Goal: Task Accomplishment & Management: Complete application form

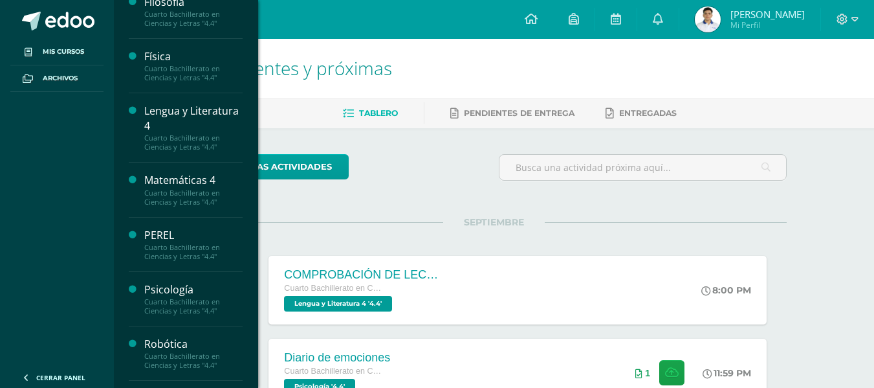
scroll to position [309, 0]
click at [196, 303] on div "Cuarto Bachillerato en Ciencias y Letras "4.4"" at bounding box center [193, 305] width 98 height 18
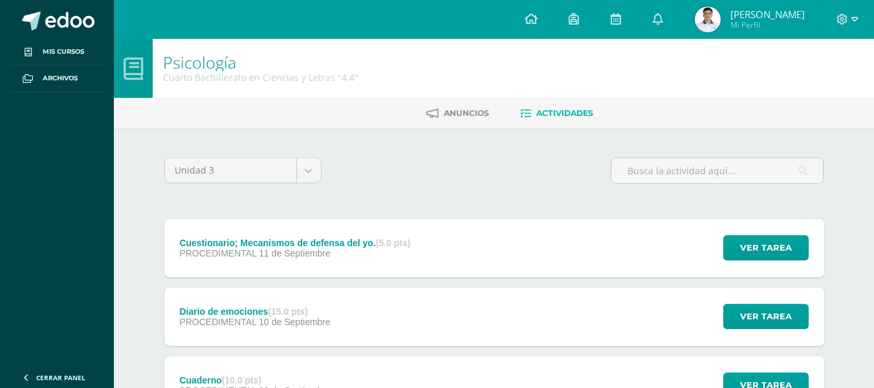
click at [849, 10] on div at bounding box center [847, 19] width 53 height 39
click at [847, 21] on icon at bounding box center [842, 19] width 11 height 11
click at [734, 21] on span "Juan Fernando Mi Perfil" at bounding box center [749, 19] width 115 height 26
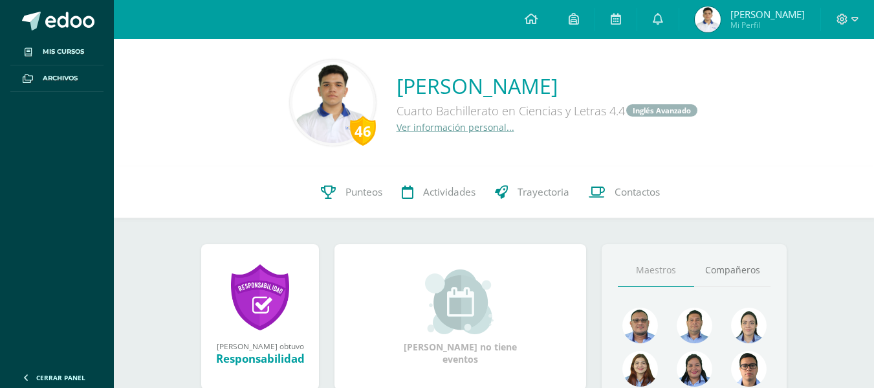
click at [853, 31] on div at bounding box center [847, 19] width 53 height 39
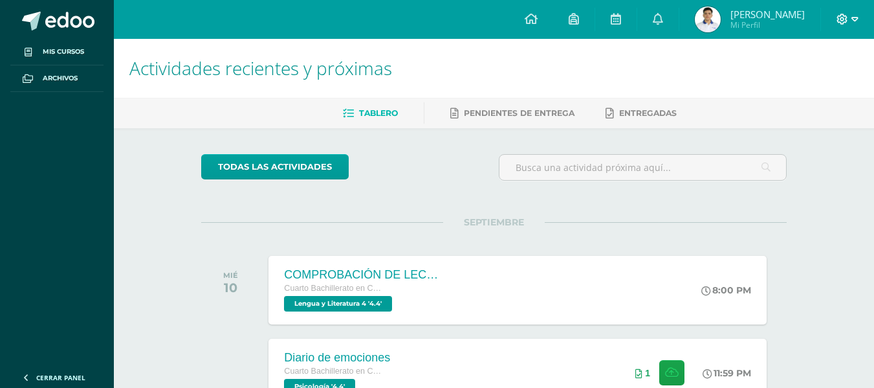
click at [848, 25] on span at bounding box center [848, 19] width 22 height 14
click at [811, 91] on span "Cerrar sesión" at bounding box center [814, 88] width 58 height 12
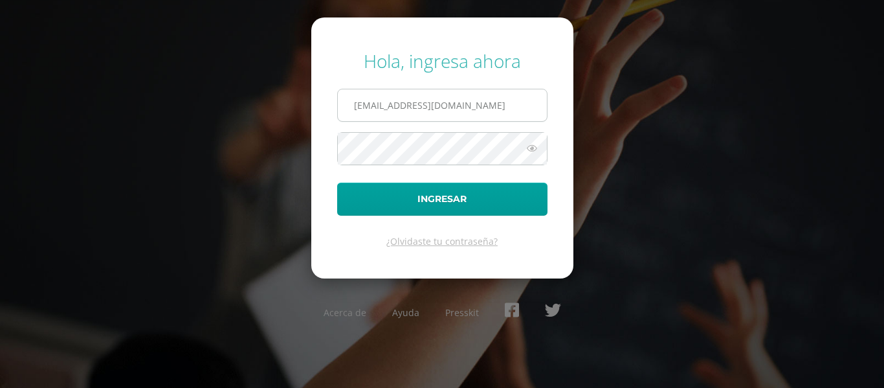
click at [529, 102] on input "25097@lasallechiquimula.edu.gt" at bounding box center [442, 105] width 209 height 32
type input "23046@lasallechiquimula.edu.gt"
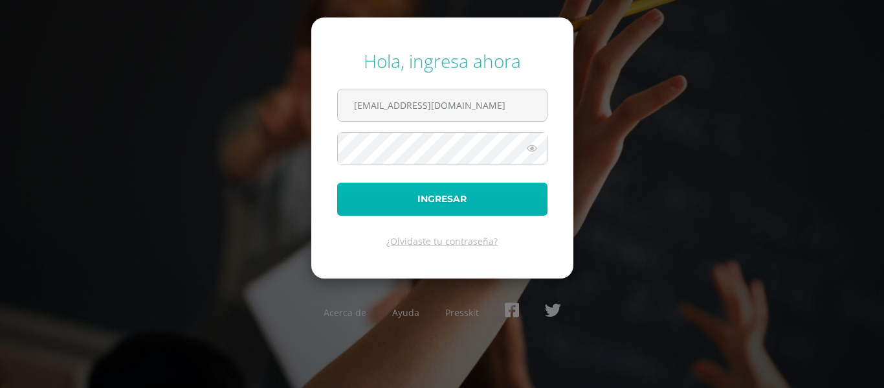
click at [509, 204] on button "Ingresar" at bounding box center [442, 198] width 210 height 33
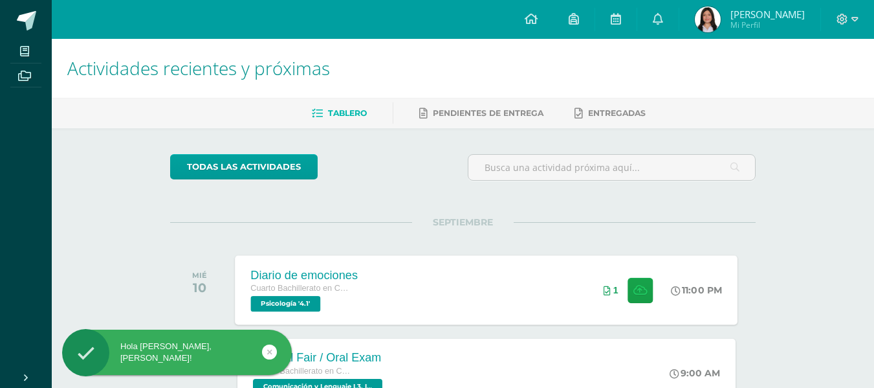
click at [600, 300] on div "1" at bounding box center [628, 289] width 81 height 69
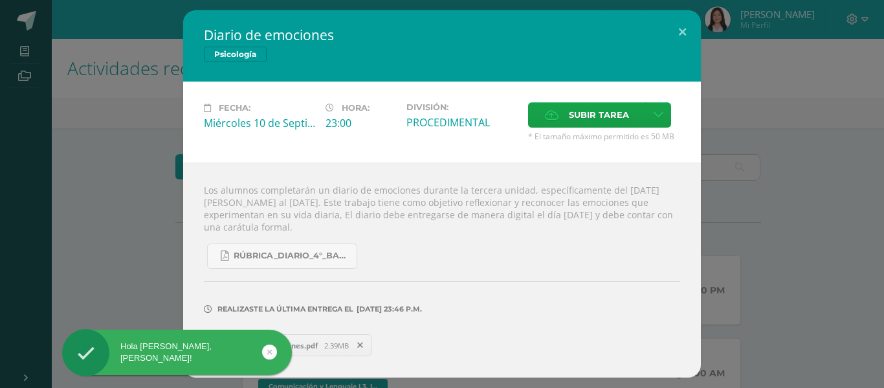
click at [810, 228] on div "Diario de emociones Psicología Fecha: Miércoles 10 de Septiembre Hora: 23:00 Di…" at bounding box center [441, 193] width 873 height 367
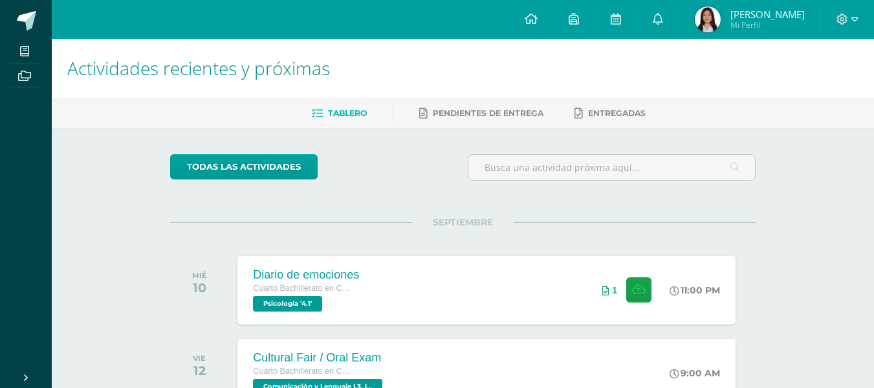
click at [845, 28] on div at bounding box center [847, 19] width 53 height 39
click at [845, 22] on icon at bounding box center [842, 19] width 11 height 11
click at [822, 88] on span "Cerrar sesión" at bounding box center [814, 88] width 58 height 12
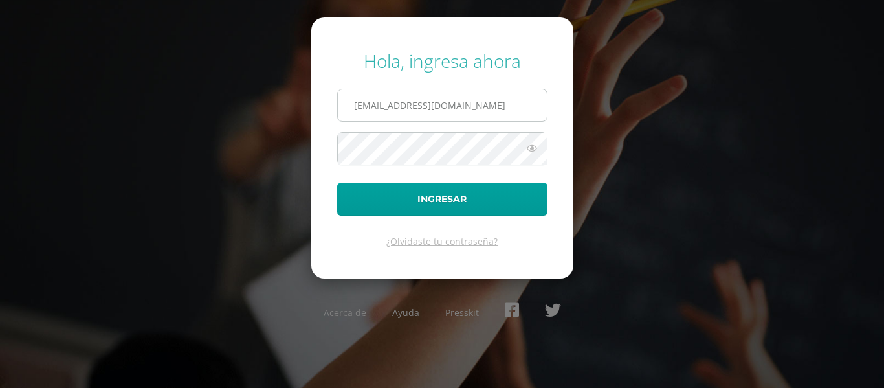
click at [537, 96] on input "[EMAIL_ADDRESS][DOMAIN_NAME]" at bounding box center [442, 105] width 209 height 32
type input "[EMAIL_ADDRESS][DOMAIN_NAME]"
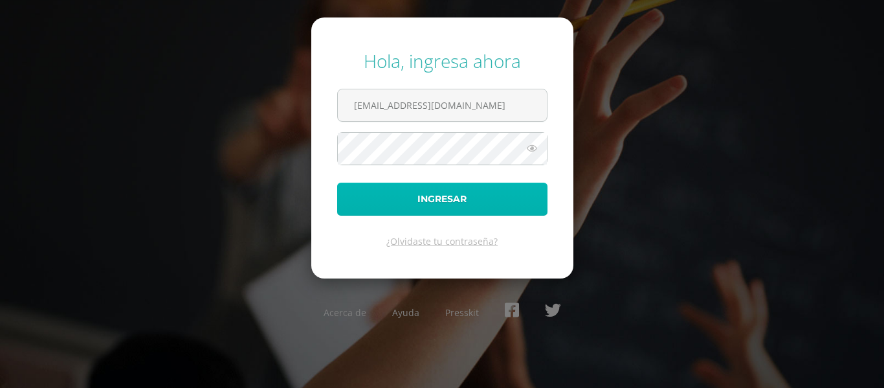
click at [496, 184] on button "Ingresar" at bounding box center [442, 198] width 210 height 33
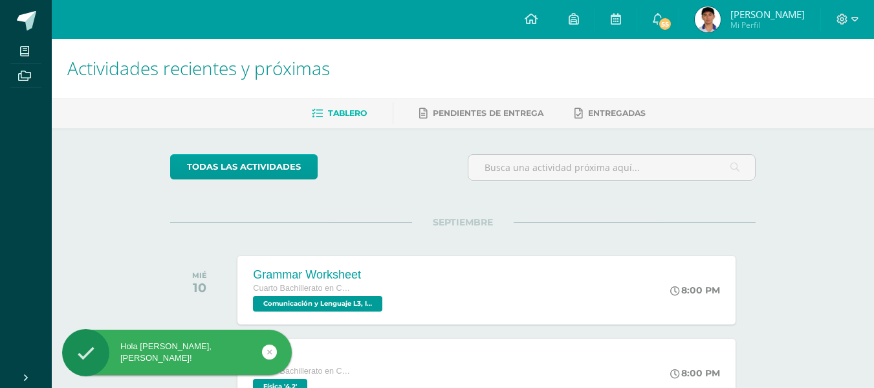
click at [721, 12] on img at bounding box center [708, 19] width 26 height 26
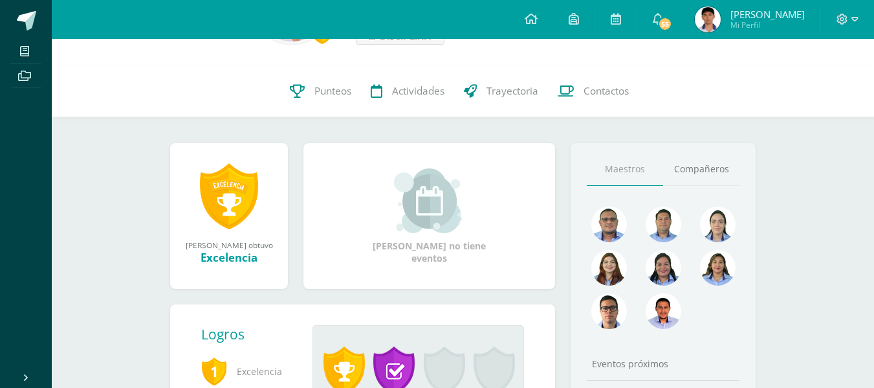
scroll to position [111, 0]
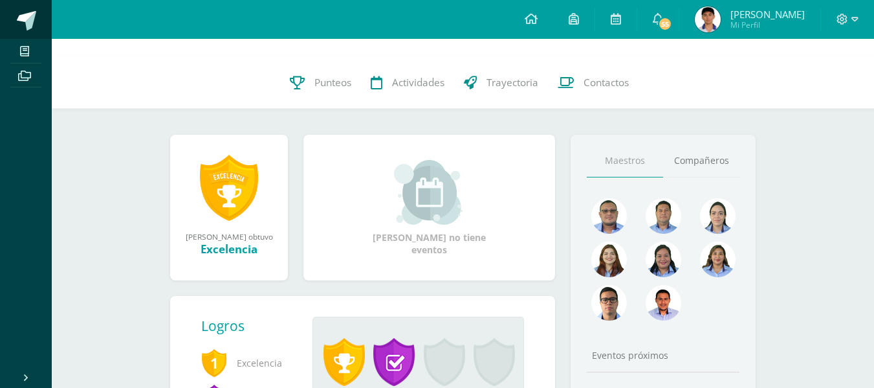
click at [21, 16] on span at bounding box center [26, 20] width 19 height 19
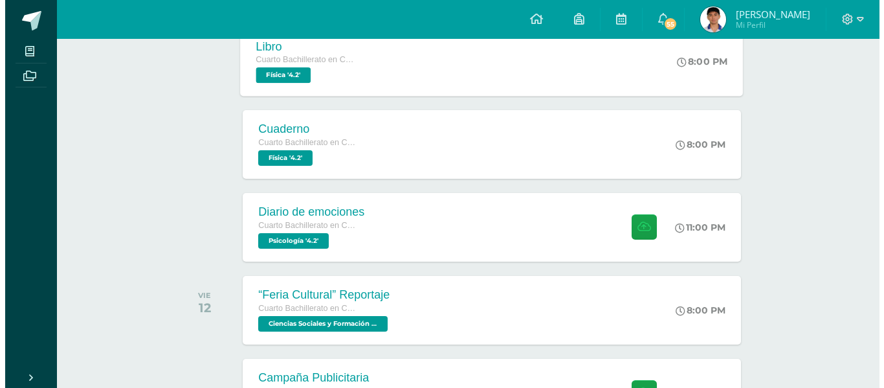
scroll to position [312, 0]
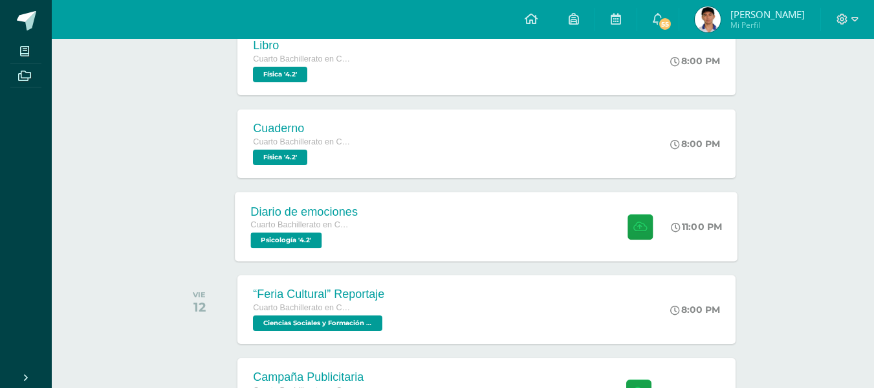
click at [554, 227] on div "Diario de emociones Cuarto Bachillerato en Ciencias y Letras Psicología '4.2' 1…" at bounding box center [486, 226] width 503 height 69
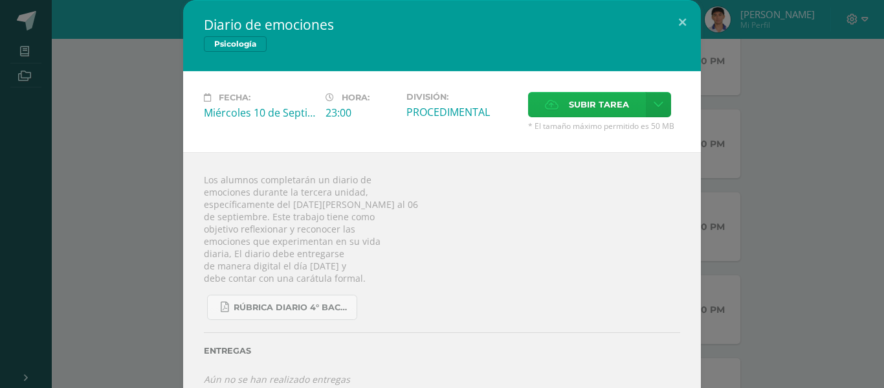
click at [569, 115] on span "Subir tarea" at bounding box center [599, 105] width 60 height 24
click at [0, 0] on input "Subir tarea" at bounding box center [0, 0] width 0 height 0
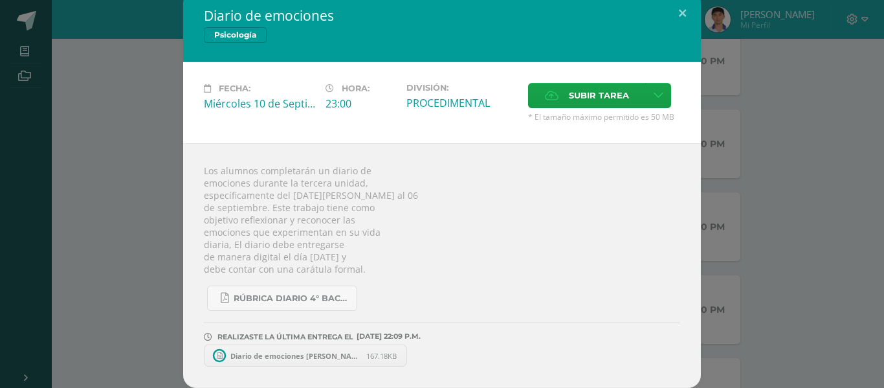
scroll to position [9, 0]
click at [450, 326] on hr at bounding box center [442, 327] width 476 height 10
click at [406, 356] on icon at bounding box center [408, 355] width 6 height 9
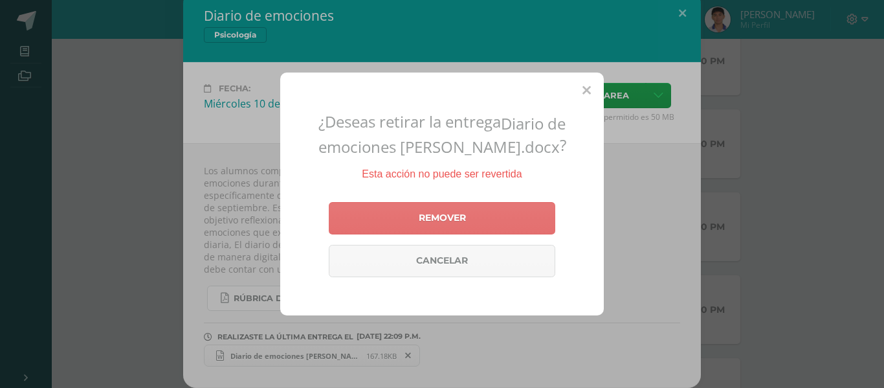
click at [460, 224] on link "Remover" at bounding box center [442, 218] width 226 height 32
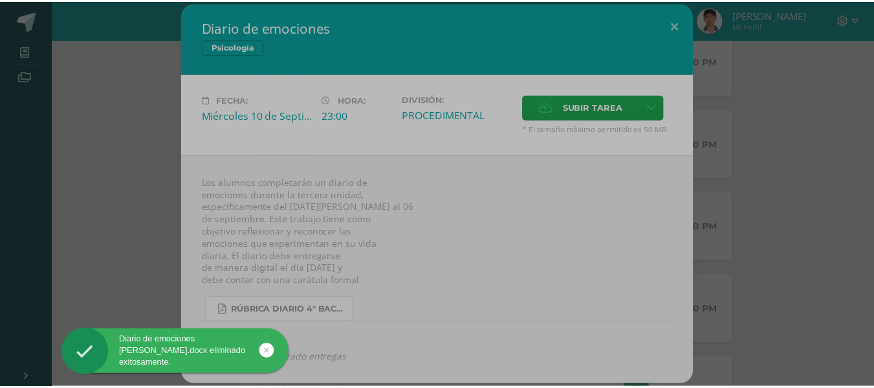
scroll to position [0, 0]
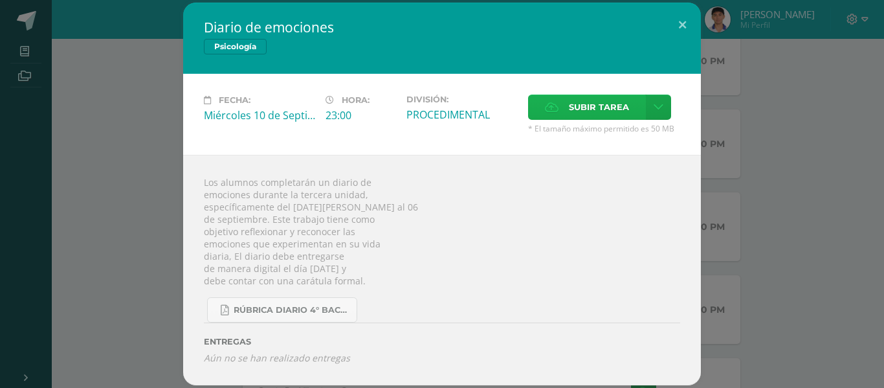
click at [579, 111] on span "Subir tarea" at bounding box center [599, 107] width 60 height 24
click at [0, 0] on input "Subir tarea" at bounding box center [0, 0] width 0 height 0
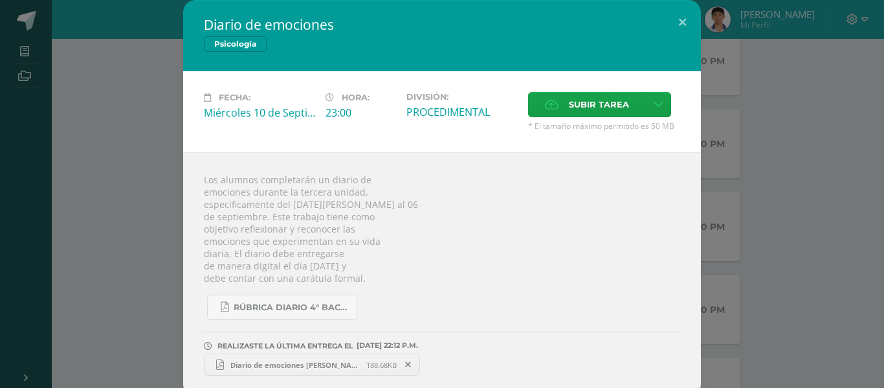
click at [798, 192] on div "Diario de emociones Psicología Fecha: Miércoles 10 de Septiembre Hora: 23:00 Di…" at bounding box center [441, 198] width 873 height 397
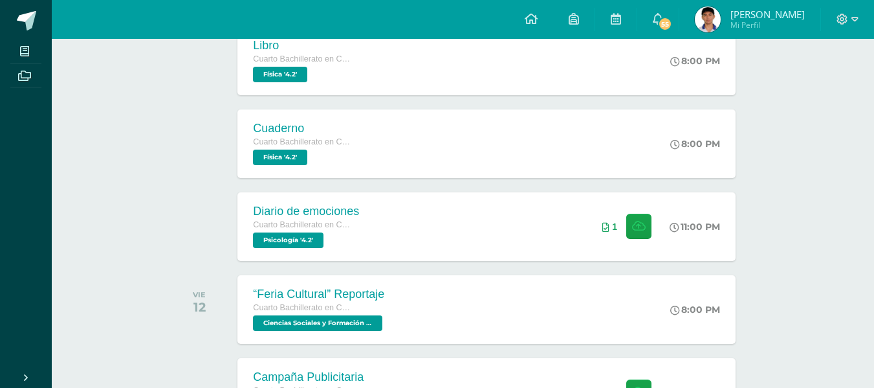
click at [853, 33] on div at bounding box center [847, 19] width 53 height 39
click at [852, 29] on div at bounding box center [847, 19] width 53 height 39
click at [851, 29] on div at bounding box center [847, 19] width 53 height 39
click at [841, 7] on div at bounding box center [847, 19] width 53 height 39
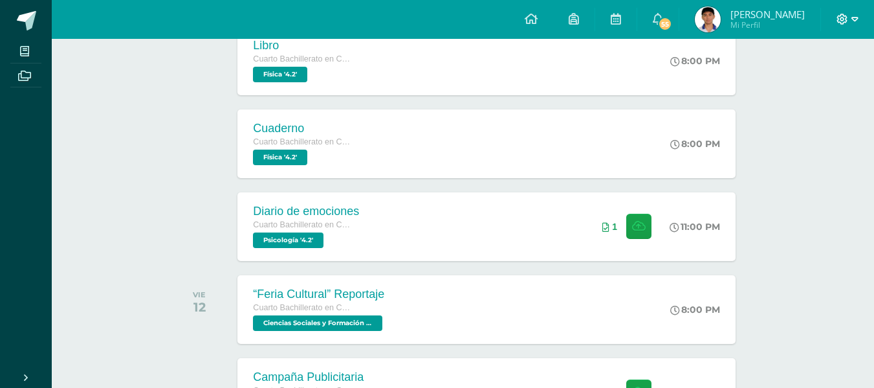
click at [840, 20] on icon at bounding box center [843, 20] width 12 height 12
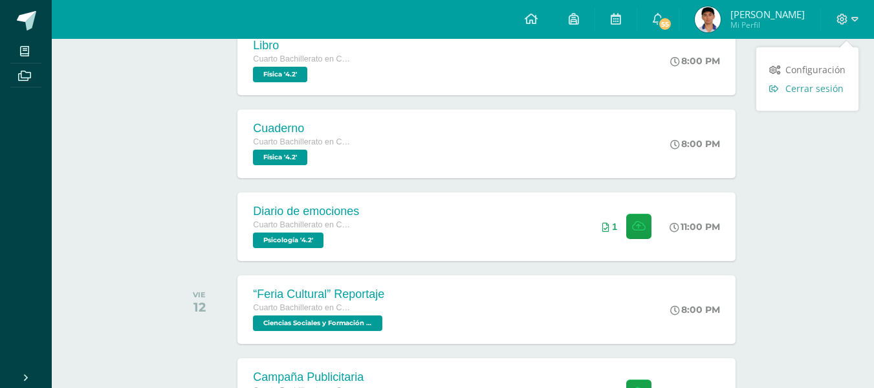
click at [817, 89] on span "Cerrar sesión" at bounding box center [814, 88] width 58 height 12
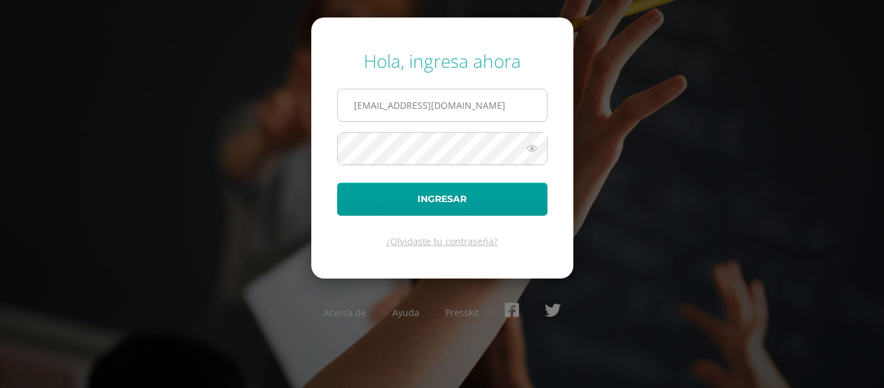
click at [512, 115] on input "[EMAIL_ADDRESS][DOMAIN_NAME]" at bounding box center [442, 105] width 209 height 32
type input "[EMAIL_ADDRESS][DOMAIN_NAME]"
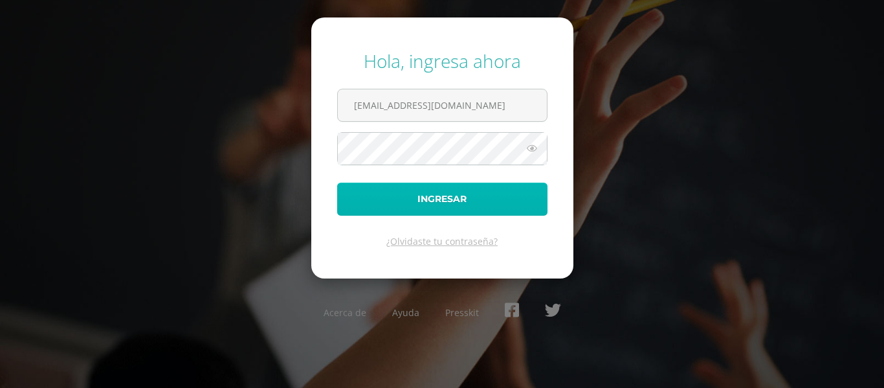
click at [483, 204] on button "Ingresar" at bounding box center [442, 198] width 210 height 33
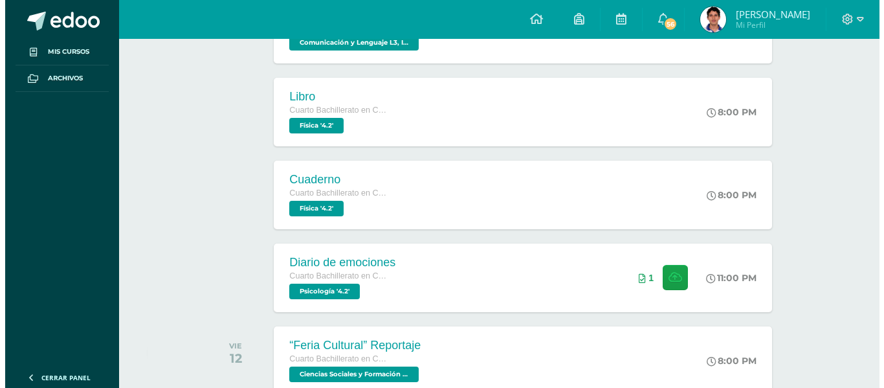
scroll to position [261, 0]
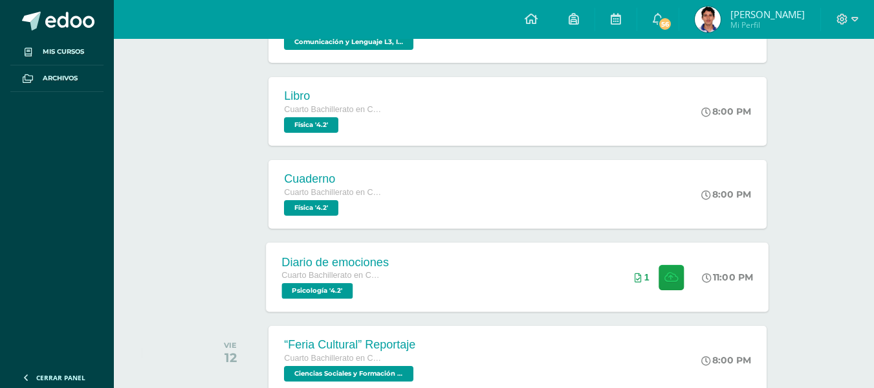
click at [620, 276] on div "1" at bounding box center [659, 276] width 81 height 69
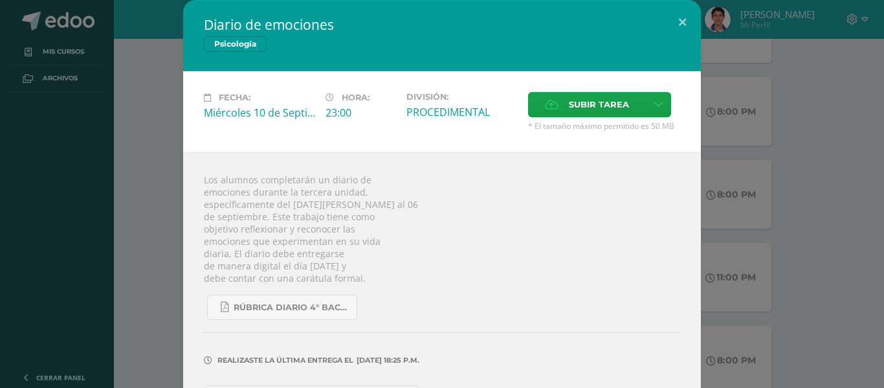
scroll to position [41, 0]
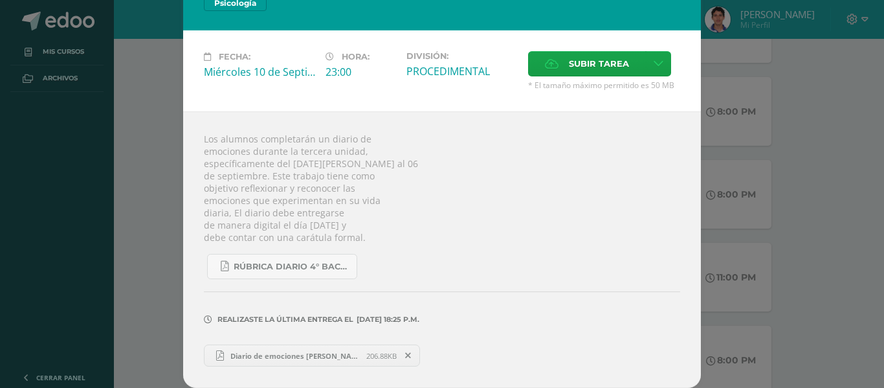
click at [353, 355] on span "Diario de emociones Héctor Martínez GarzaA.pdf" at bounding box center [295, 356] width 142 height 10
click at [405, 351] on icon at bounding box center [408, 355] width 6 height 9
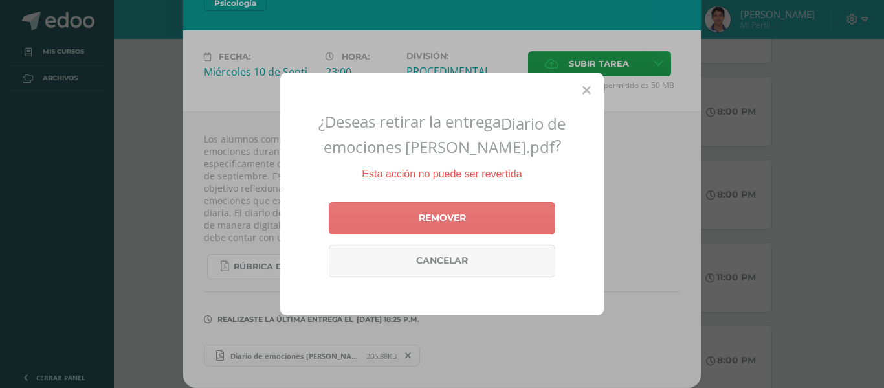
click at [491, 222] on link "Remover" at bounding box center [442, 218] width 226 height 32
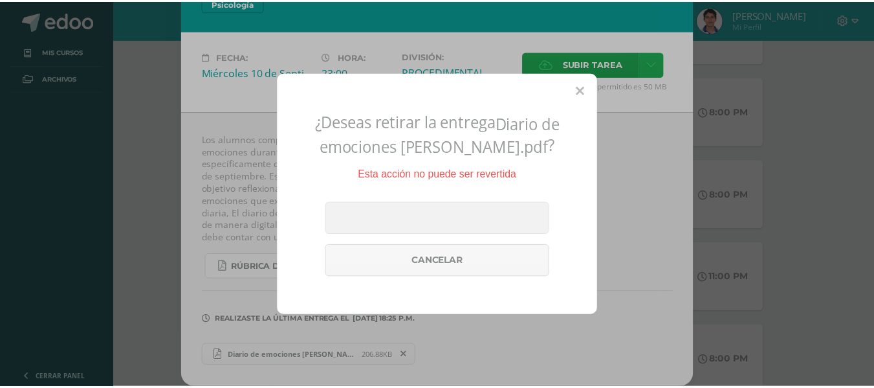
scroll to position [0, 0]
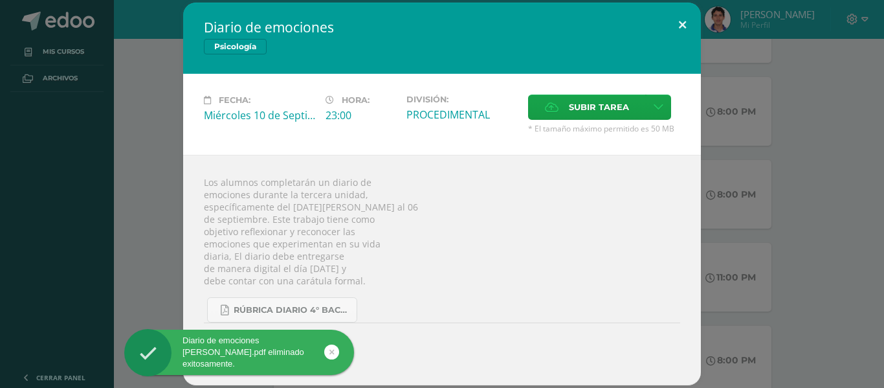
click at [690, 27] on button at bounding box center [682, 25] width 37 height 44
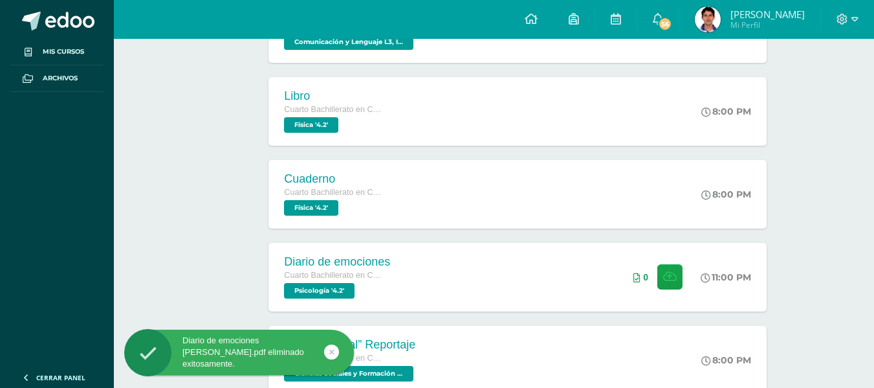
click at [849, 30] on div at bounding box center [847, 19] width 53 height 39
click at [853, 24] on icon at bounding box center [854, 20] width 7 height 12
click at [826, 91] on span "Cerrar sesión" at bounding box center [814, 88] width 58 height 12
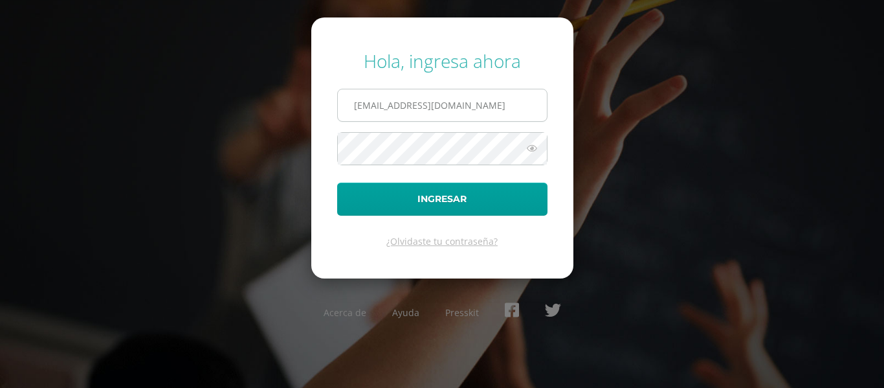
click at [479, 94] on input "[EMAIL_ADDRESS][DOMAIN_NAME]" at bounding box center [442, 105] width 209 height 32
type input "[EMAIL_ADDRESS][DOMAIN_NAME]"
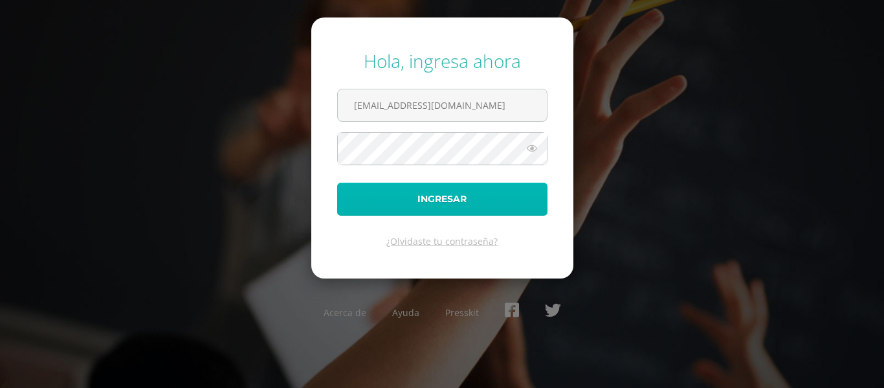
click at [532, 195] on button "Ingresar" at bounding box center [442, 198] width 210 height 33
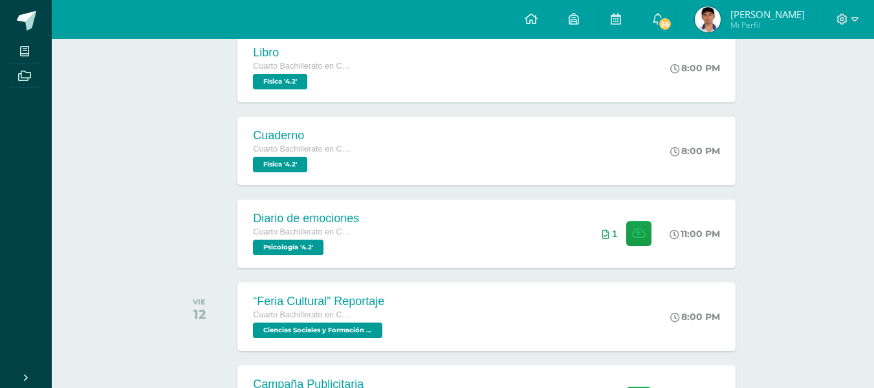
scroll to position [305, 0]
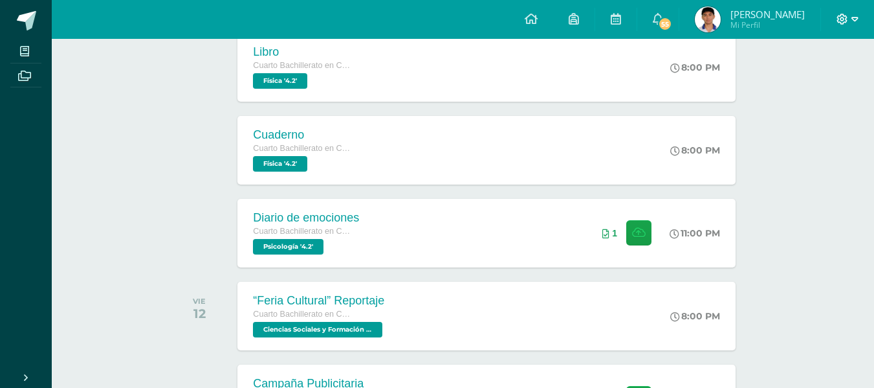
click at [851, 16] on icon at bounding box center [854, 20] width 7 height 12
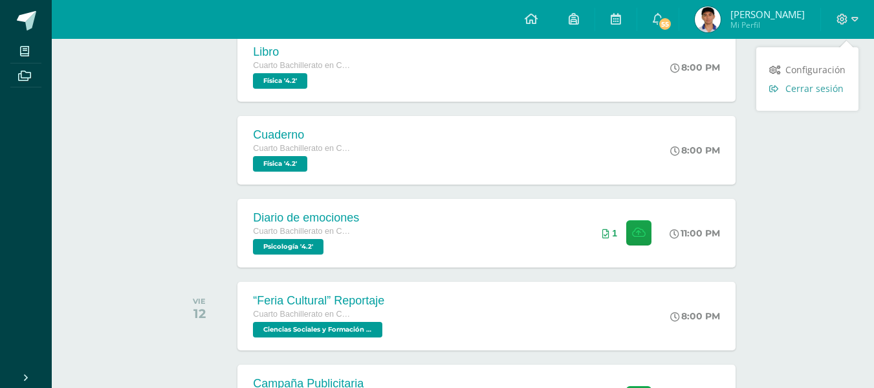
click at [808, 87] on span "Cerrar sesión" at bounding box center [814, 88] width 58 height 12
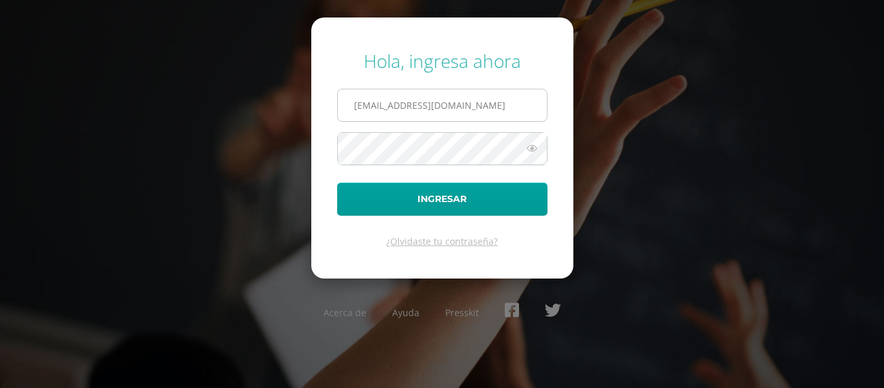
click at [507, 102] on input "23041@lasallechiquimula.edu.gt" at bounding box center [442, 105] width 209 height 32
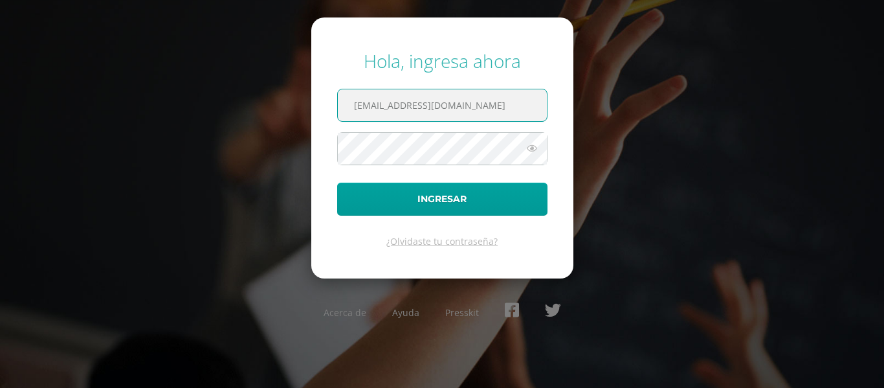
click at [455, 89] on span "23041@lasallechiquimula.edu.gt" at bounding box center [442, 105] width 210 height 33
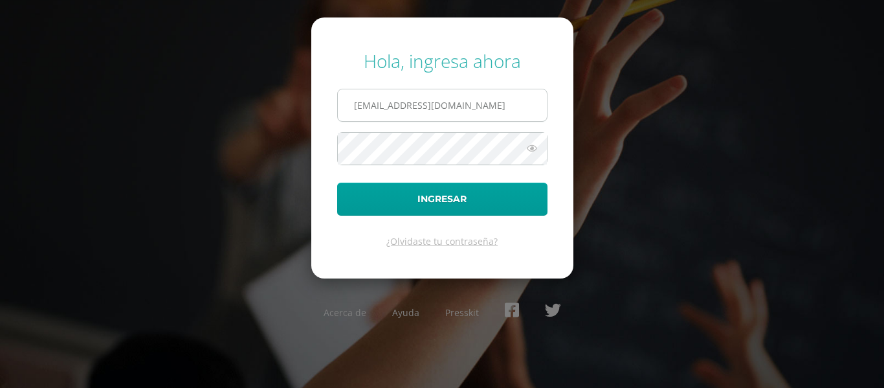
click at [461, 103] on input "23041@lasallechiquimula.edu.gt" at bounding box center [442, 105] width 209 height 32
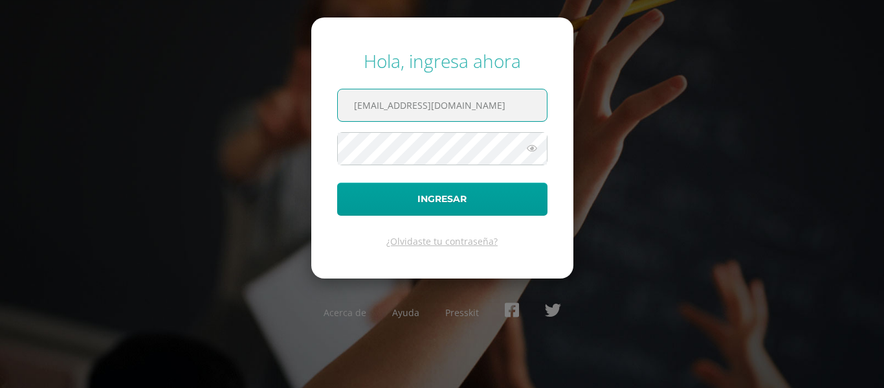
type input "22077@lasallechiquimula.edu.gt"
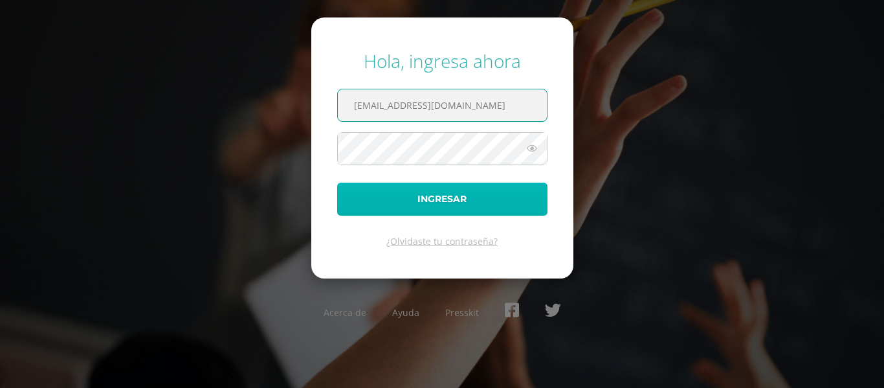
click at [505, 196] on button "Ingresar" at bounding box center [442, 198] width 210 height 33
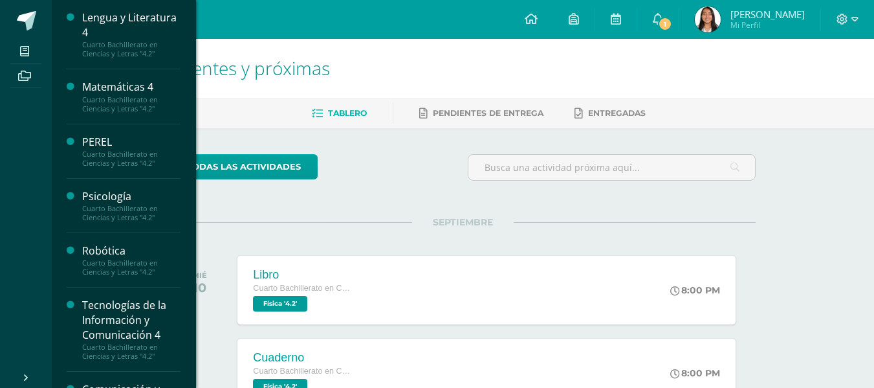
scroll to position [400, 0]
click at [142, 159] on div "Cuarto Bachillerato en Ciencias y Letras "4.2"" at bounding box center [131, 159] width 98 height 18
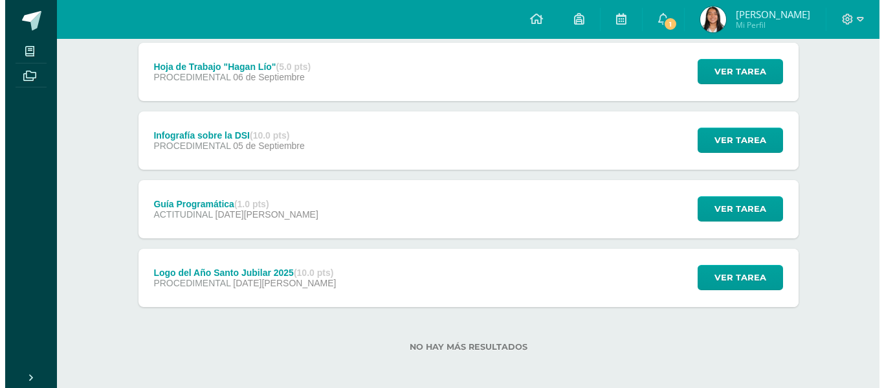
scroll to position [181, 0]
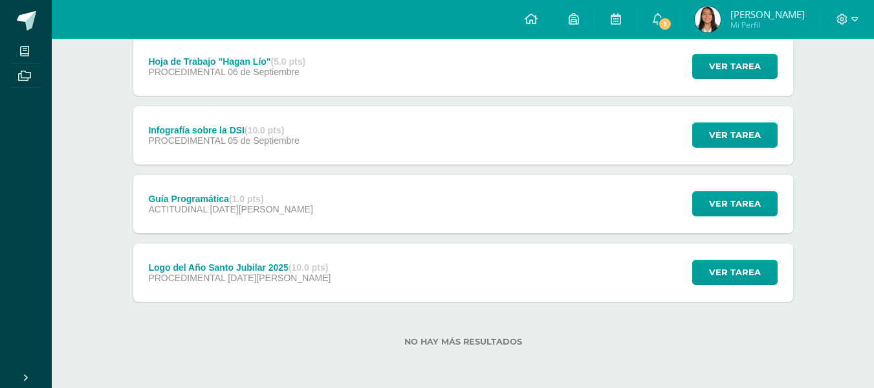
click at [289, 140] on span "05 de Septiembre" at bounding box center [264, 140] width 72 height 10
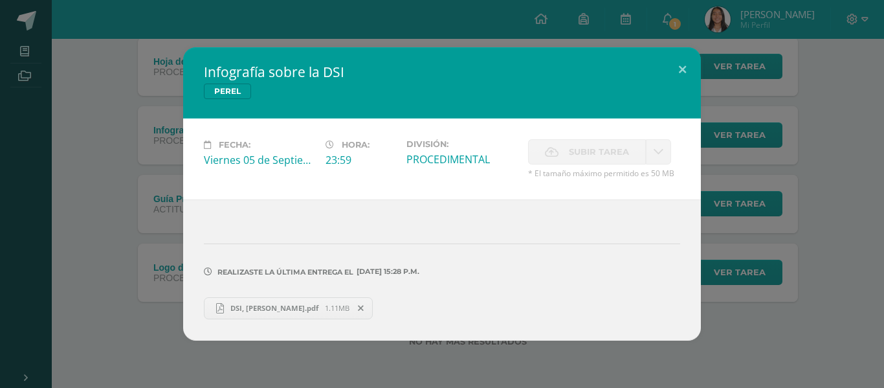
click at [266, 307] on span "DSI, [PERSON_NAME].pdf" at bounding box center [274, 308] width 101 height 10
